Goal: Task Accomplishment & Management: Manage account settings

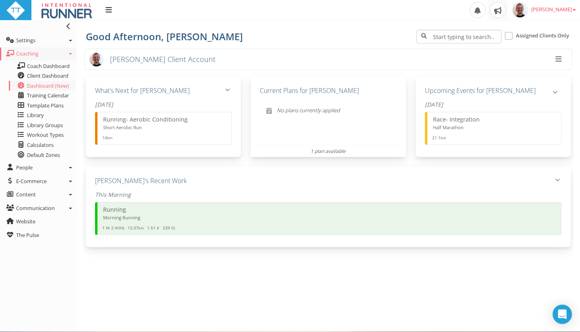
click at [199, 295] on div "[PERSON_NAME] Client Account What's Next for [PERSON_NAME] [DATE] Running - Aer…" at bounding box center [328, 179] width 491 height 260
drag, startPoint x: 213, startPoint y: 289, endPoint x: 226, endPoint y: 287, distance: 12.7
click at [221, 288] on div "Paul RYKEN Client Account What's Next for Paul Monday Running - Aerobic Conditi…" at bounding box center [328, 179] width 491 height 260
click at [369, 273] on div "Paul RYKEN Client Account What's Next for Paul Monday Running - Aerobic Conditi…" at bounding box center [328, 179] width 491 height 260
drag, startPoint x: 412, startPoint y: 265, endPoint x: 408, endPoint y: 262, distance: 4.8
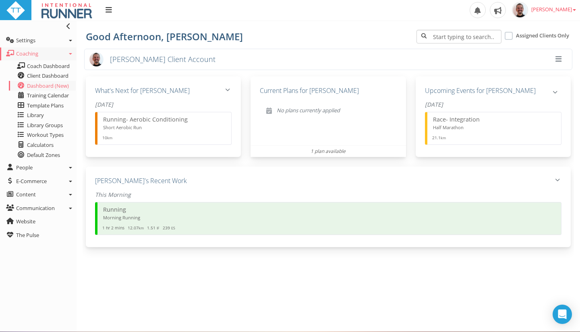
click at [409, 263] on div "Paul RYKEN Client Account What's Next for Paul Monday Running - Aerobic Conditi…" at bounding box center [328, 179] width 491 height 260
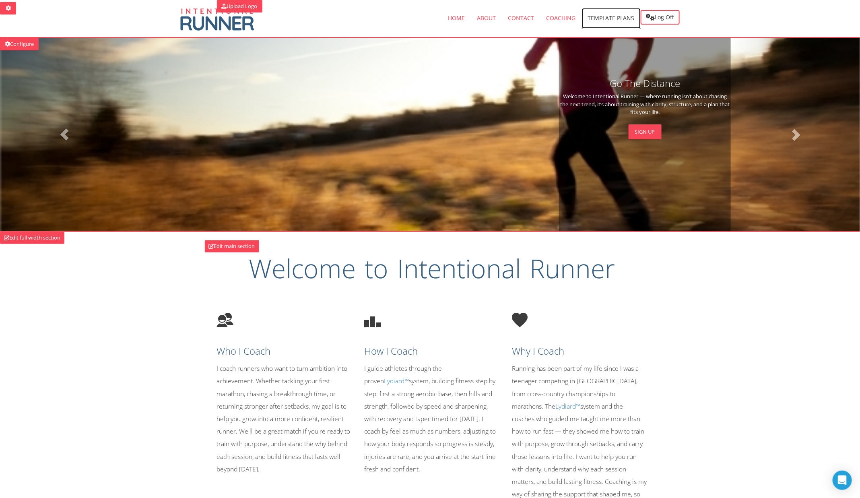
click at [568, 19] on span "Template Plans" at bounding box center [611, 18] width 47 height 8
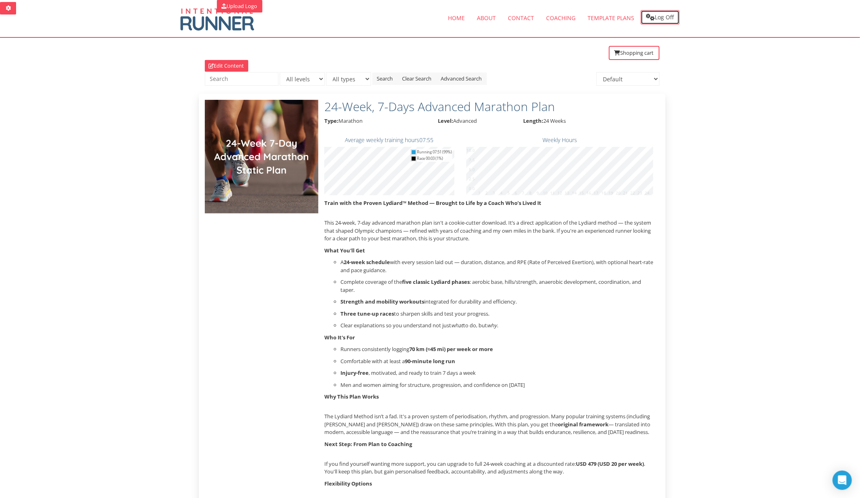
click at [669, 19] on link "Log Off" at bounding box center [660, 17] width 39 height 14
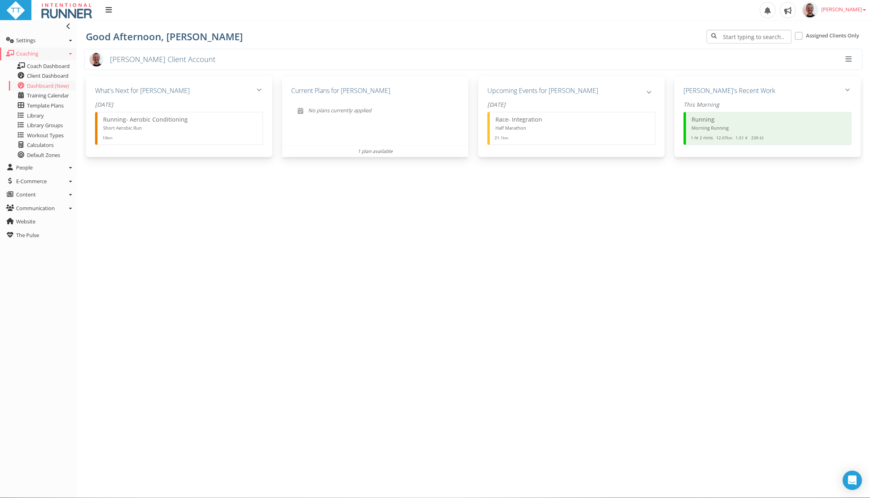
drag, startPoint x: 0, startPoint y: 0, endPoint x: 160, endPoint y: 12, distance: 160.3
click at [160, 12] on div "Upload Logo Toggle navigation Toggle navigation [PERSON_NAME] Profile Billing U…" at bounding box center [435, 10] width 870 height 21
click at [841, 11] on span "[PERSON_NAME]" at bounding box center [843, 9] width 45 height 7
click at [828, 83] on link "Sign out" at bounding box center [831, 85] width 76 height 10
